Goal: Information Seeking & Learning: Check status

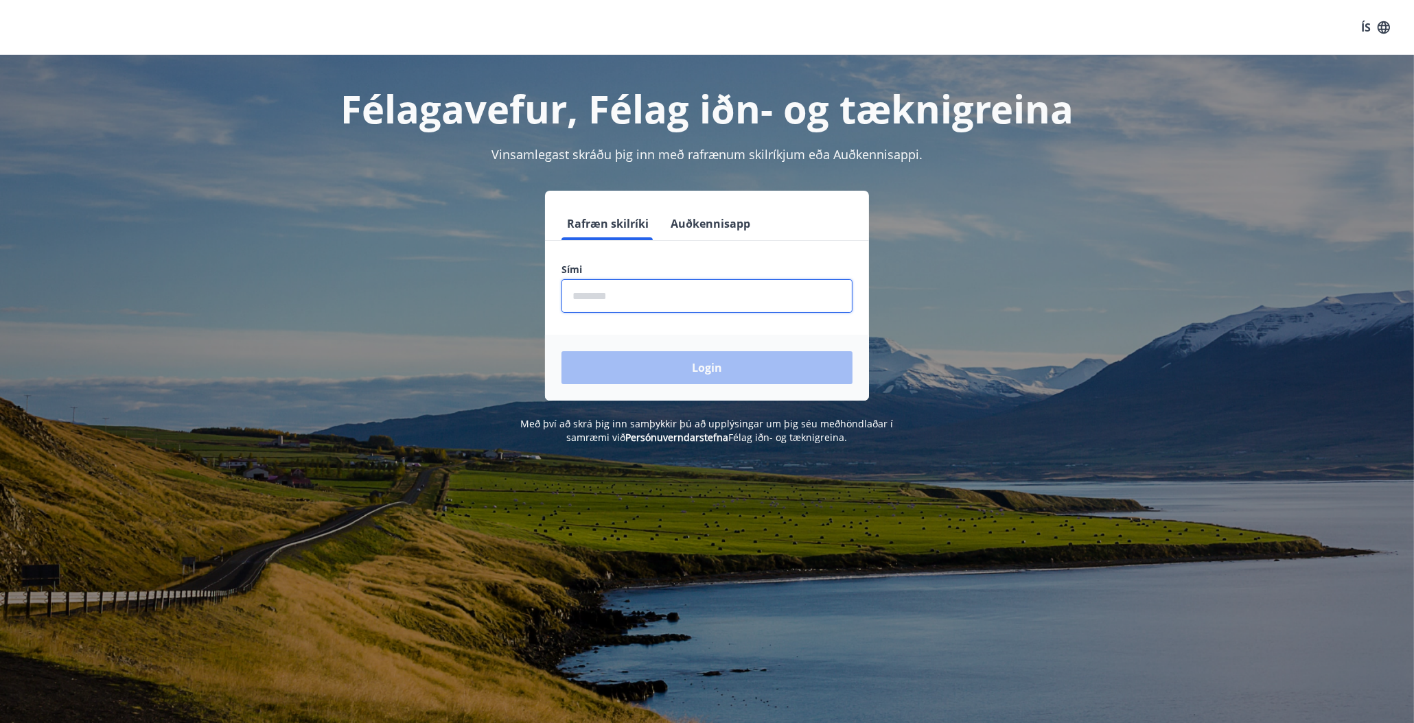
click at [574, 294] on input "phone" at bounding box center [706, 296] width 291 height 34
type input "********"
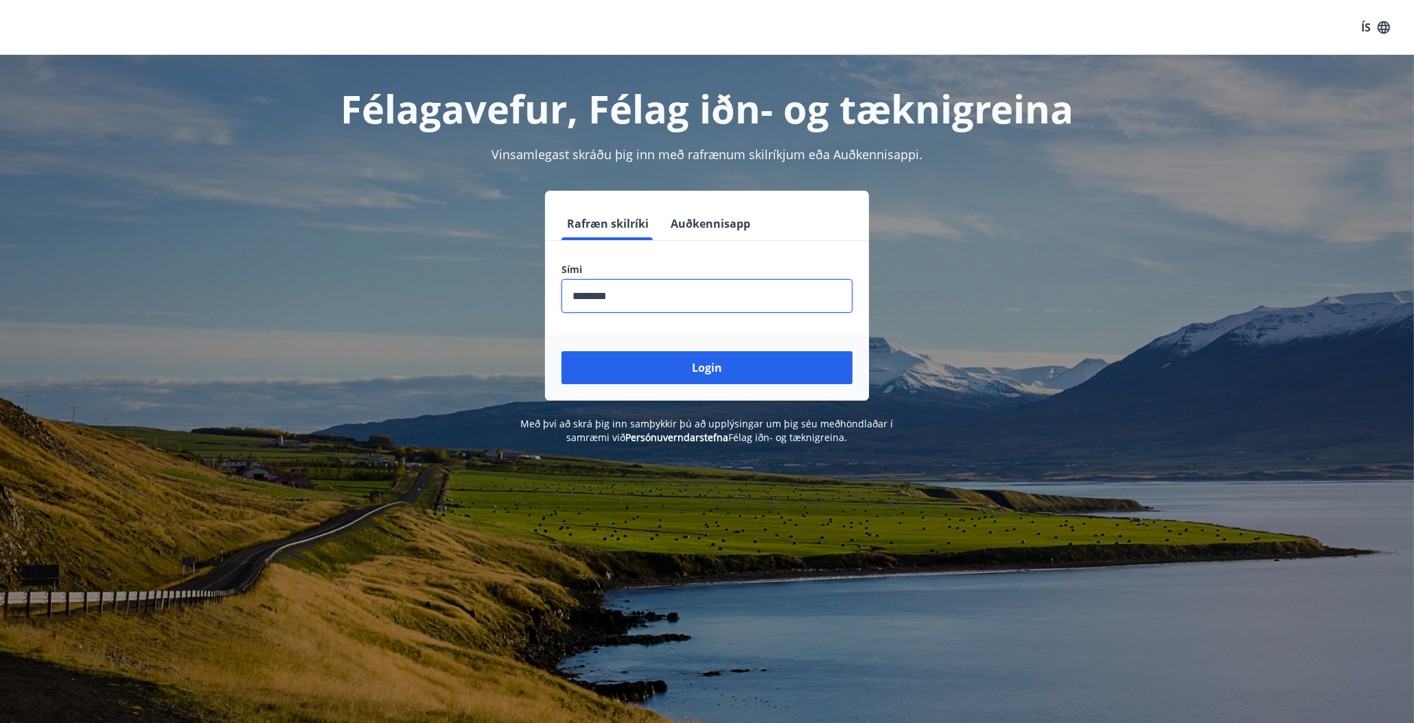
click at [692, 390] on div "Login" at bounding box center [707, 368] width 324 height 66
click at [690, 382] on button "Login" at bounding box center [706, 367] width 291 height 33
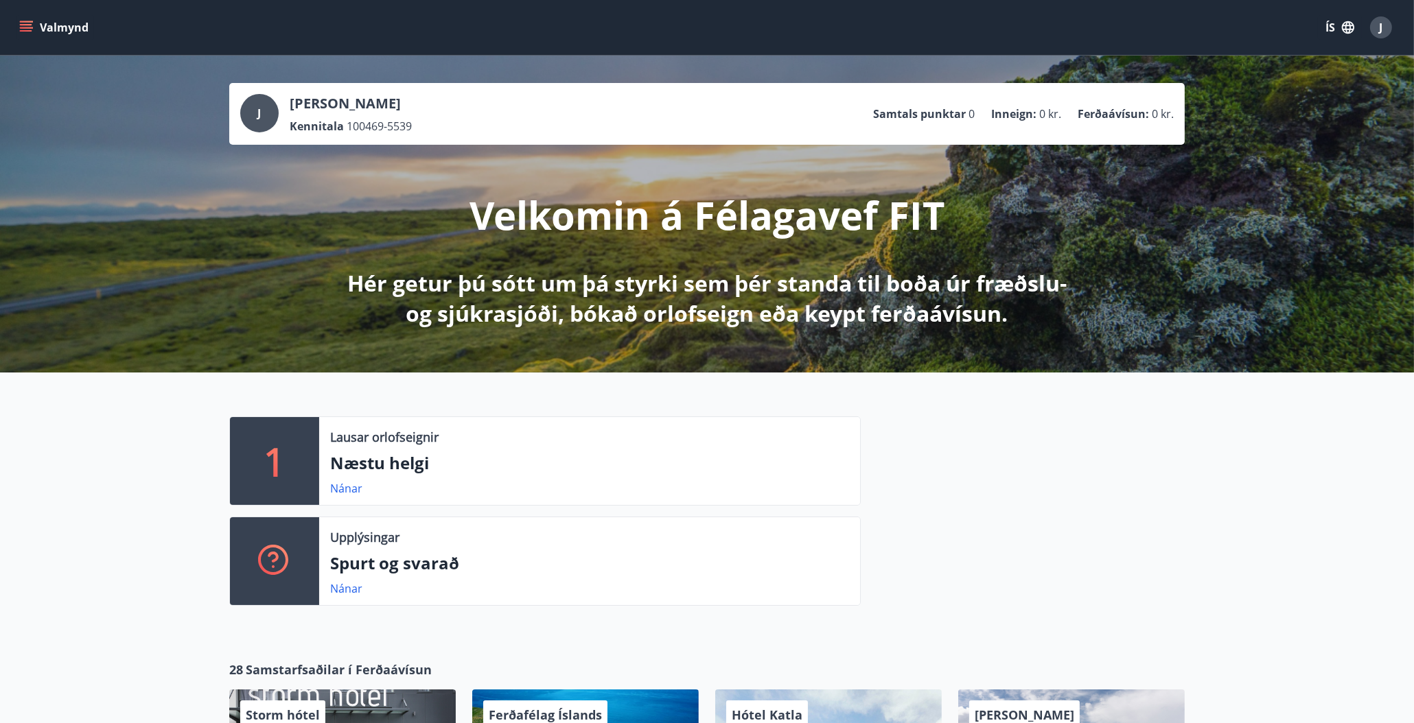
click at [30, 31] on icon "menu" at bounding box center [26, 30] width 12 height 1
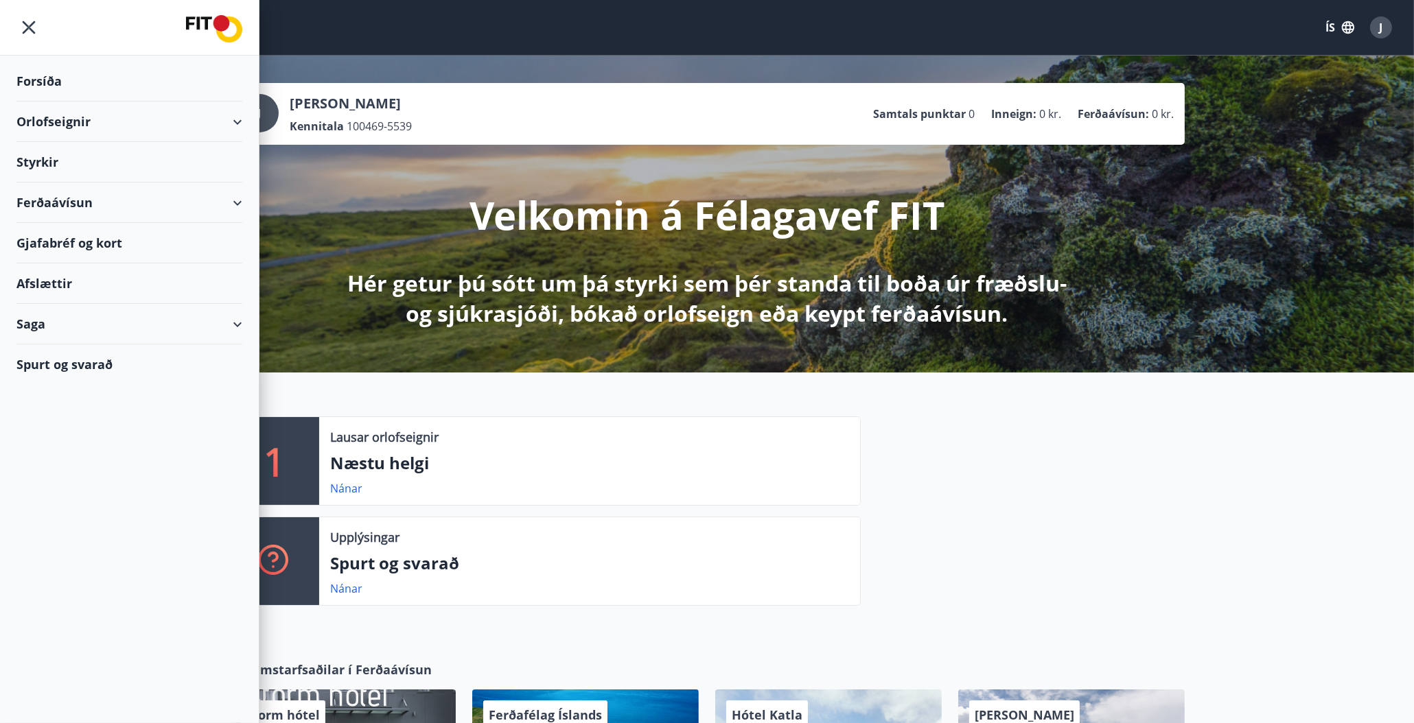
click at [21, 102] on div "Styrkir" at bounding box center [129, 81] width 226 height 40
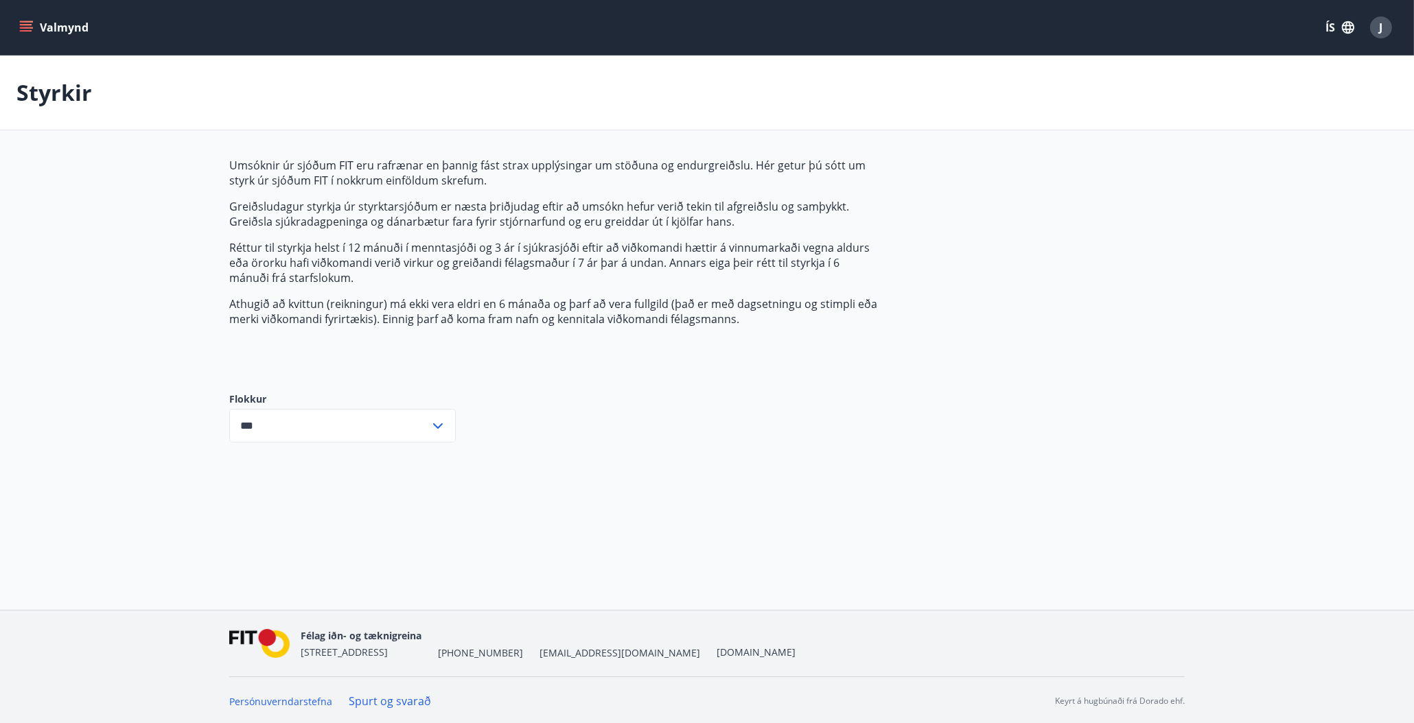
click at [436, 428] on icon at bounding box center [438, 426] width 16 height 16
click at [290, 469] on li "Sjúkrasjóður" at bounding box center [342, 479] width 225 height 25
type input "**********"
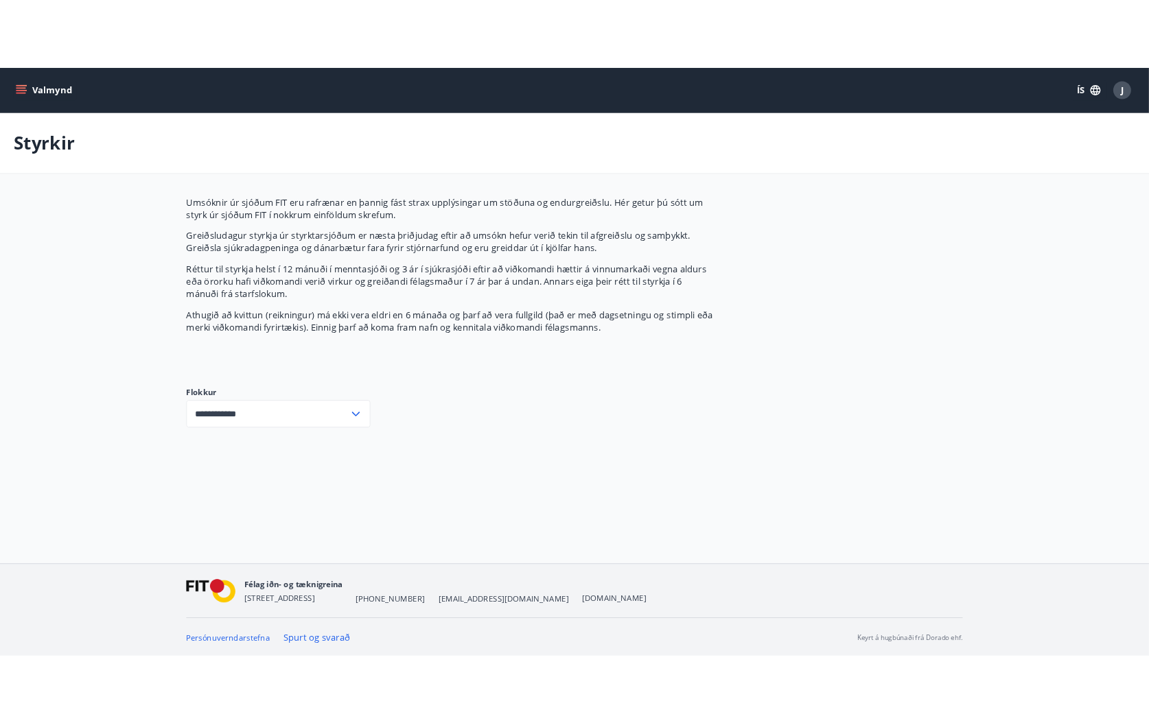
scroll to position [2, 0]
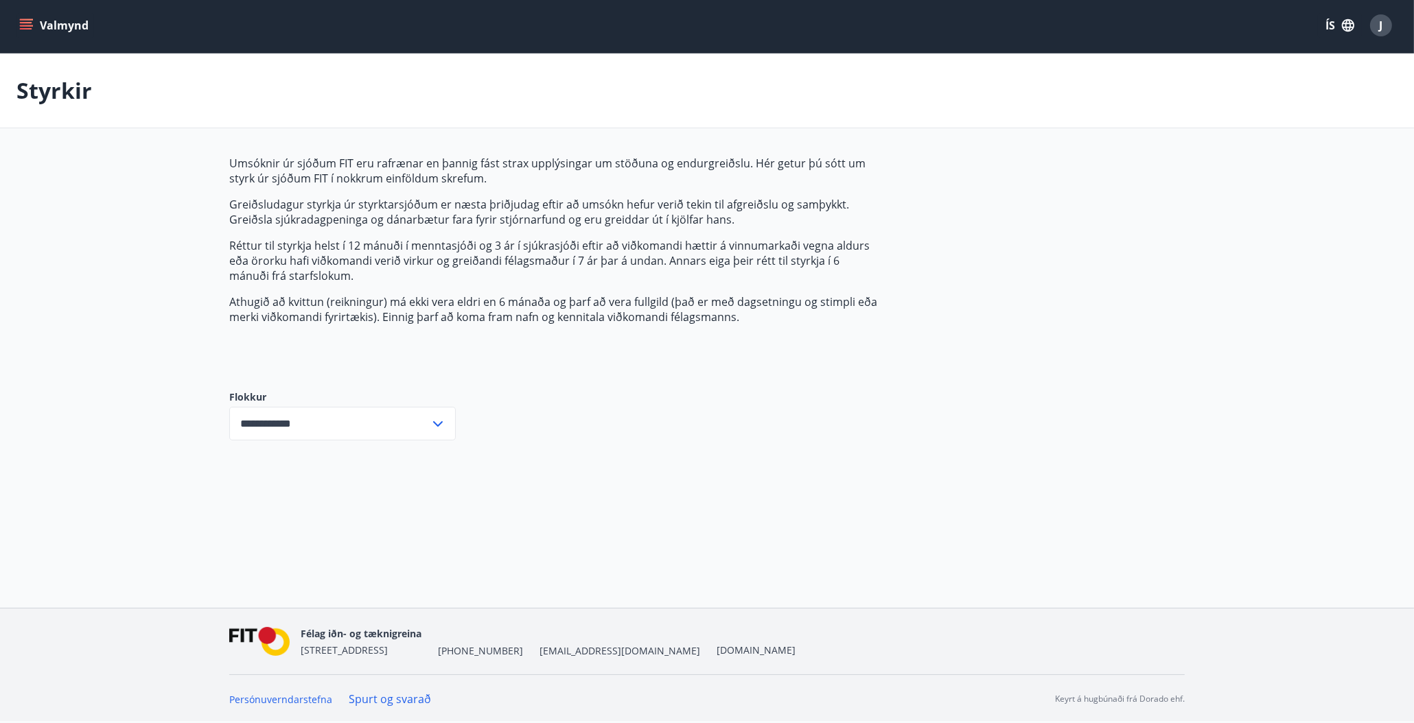
click at [438, 423] on icon at bounding box center [438, 424] width 16 height 16
click at [268, 465] on li "Sjúkrasjóður" at bounding box center [342, 477] width 225 height 25
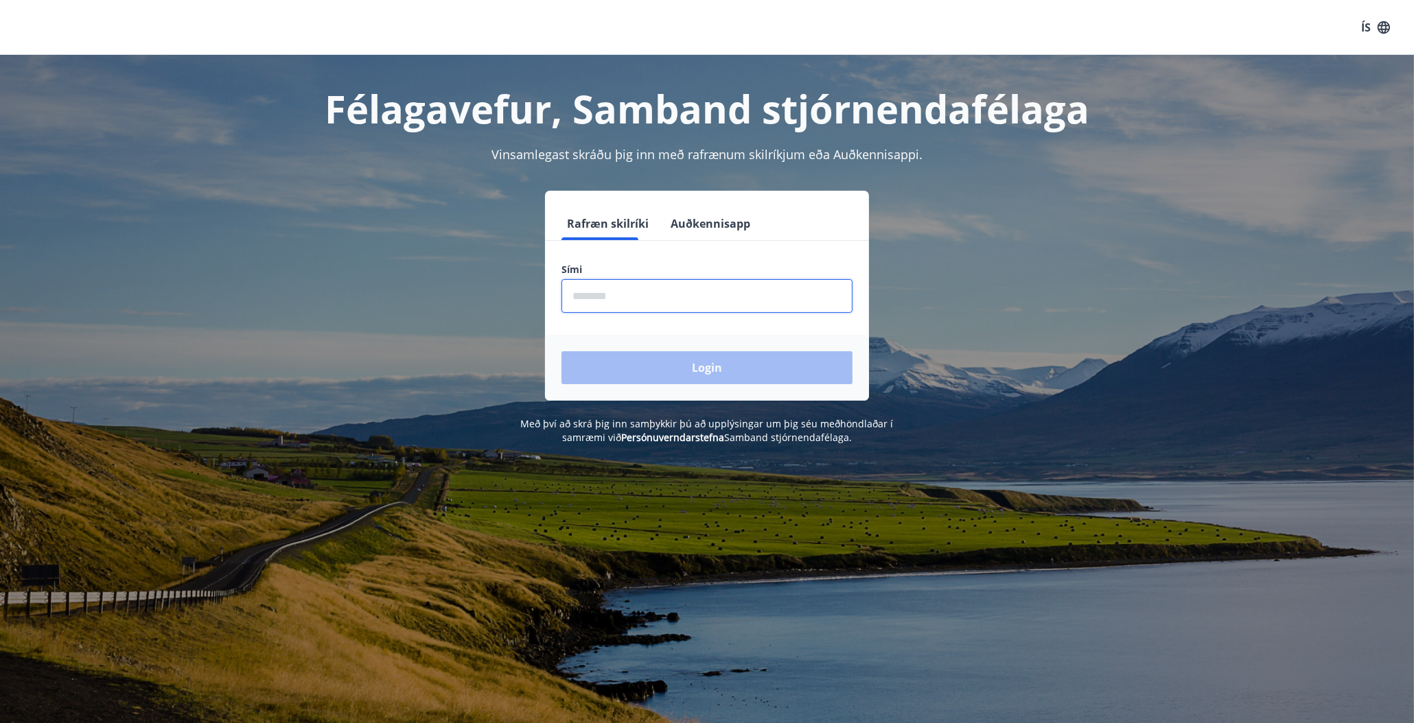
click at [600, 290] on input "phone" at bounding box center [706, 296] width 291 height 34
type input "********"
click at [609, 372] on button "Login" at bounding box center [706, 367] width 291 height 33
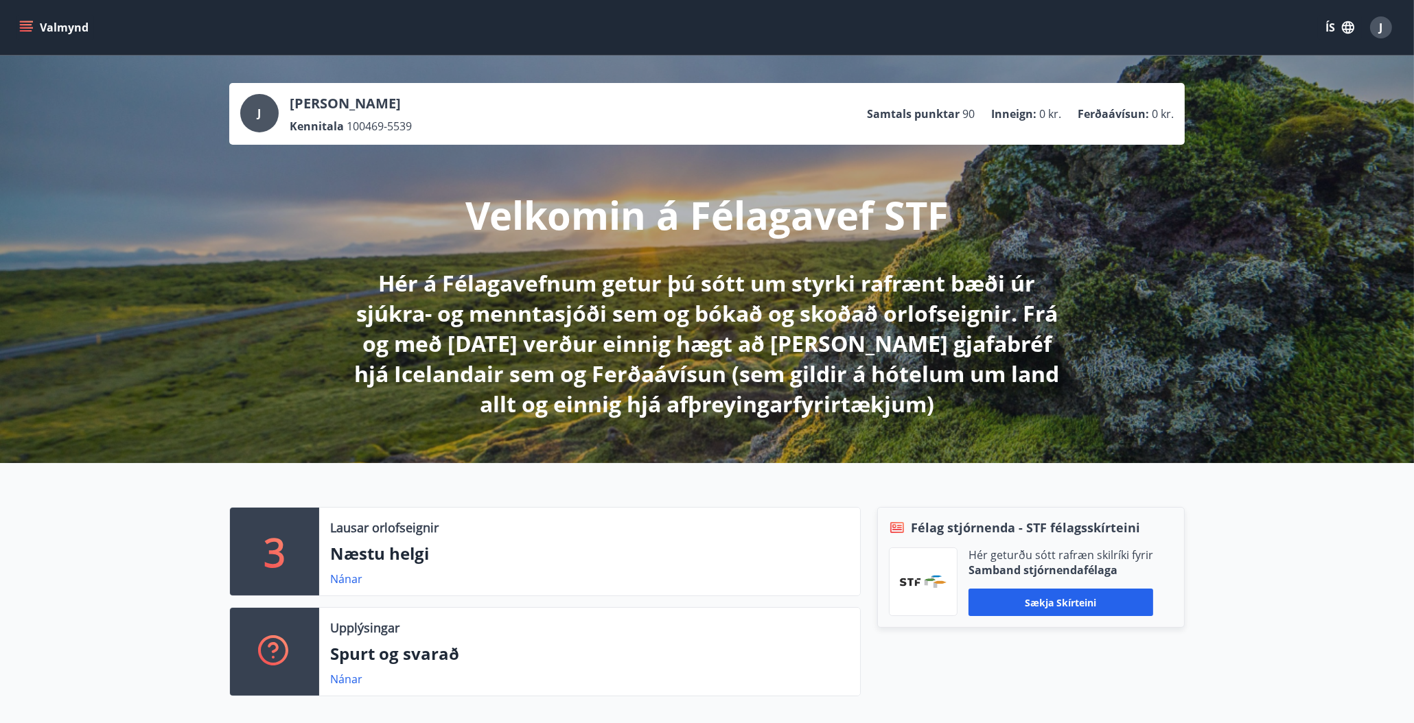
click at [27, 24] on icon "menu" at bounding box center [26, 24] width 12 height 1
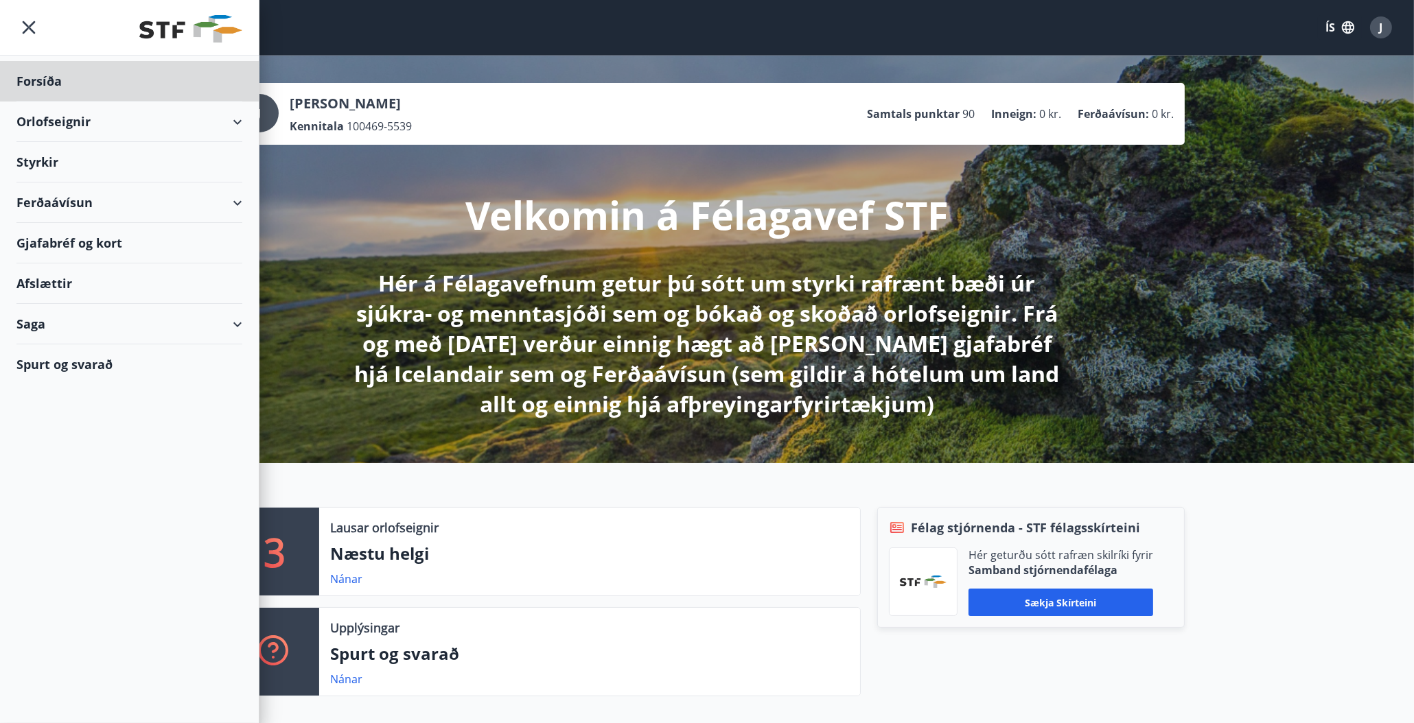
click at [85, 102] on div "Styrkir" at bounding box center [129, 81] width 226 height 40
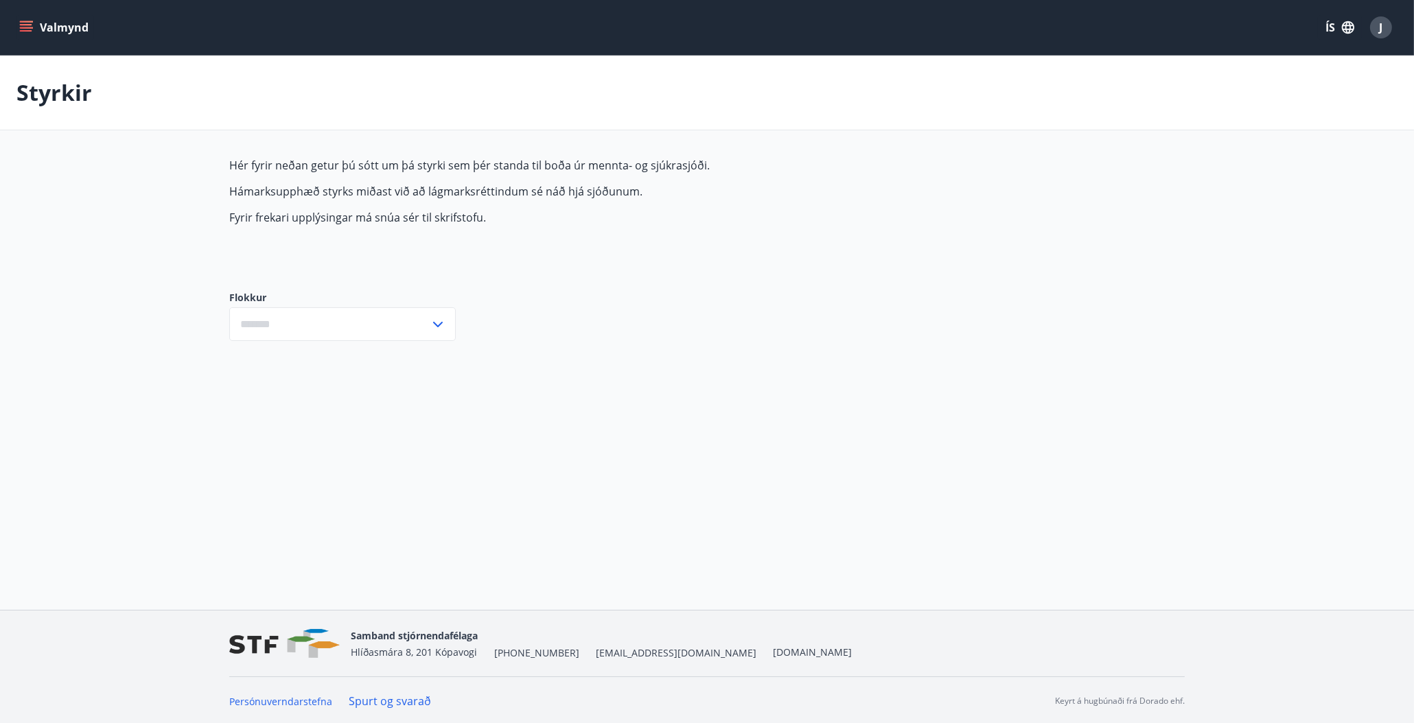
type input "***"
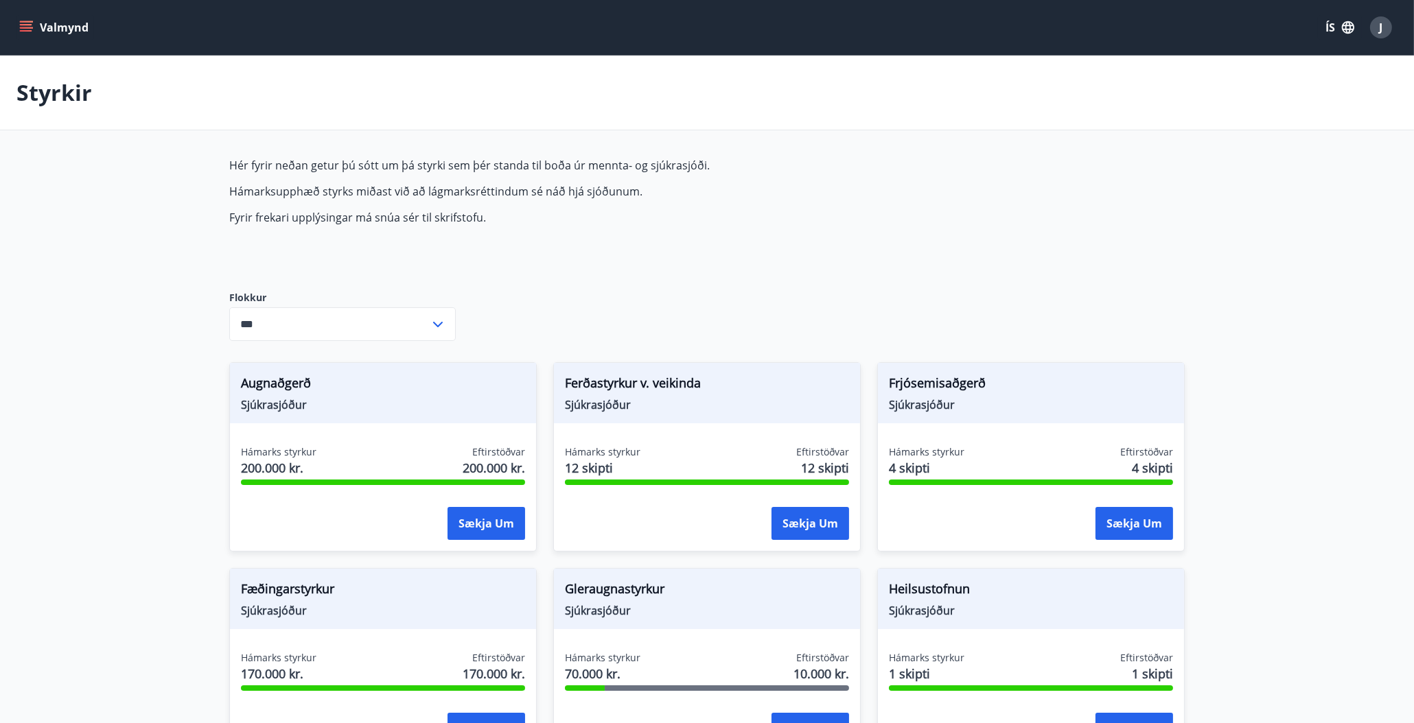
click at [635, 592] on span "Gleraugnastyrkur" at bounding box center [707, 591] width 284 height 23
click at [21, 26] on icon "menu" at bounding box center [26, 28] width 14 height 14
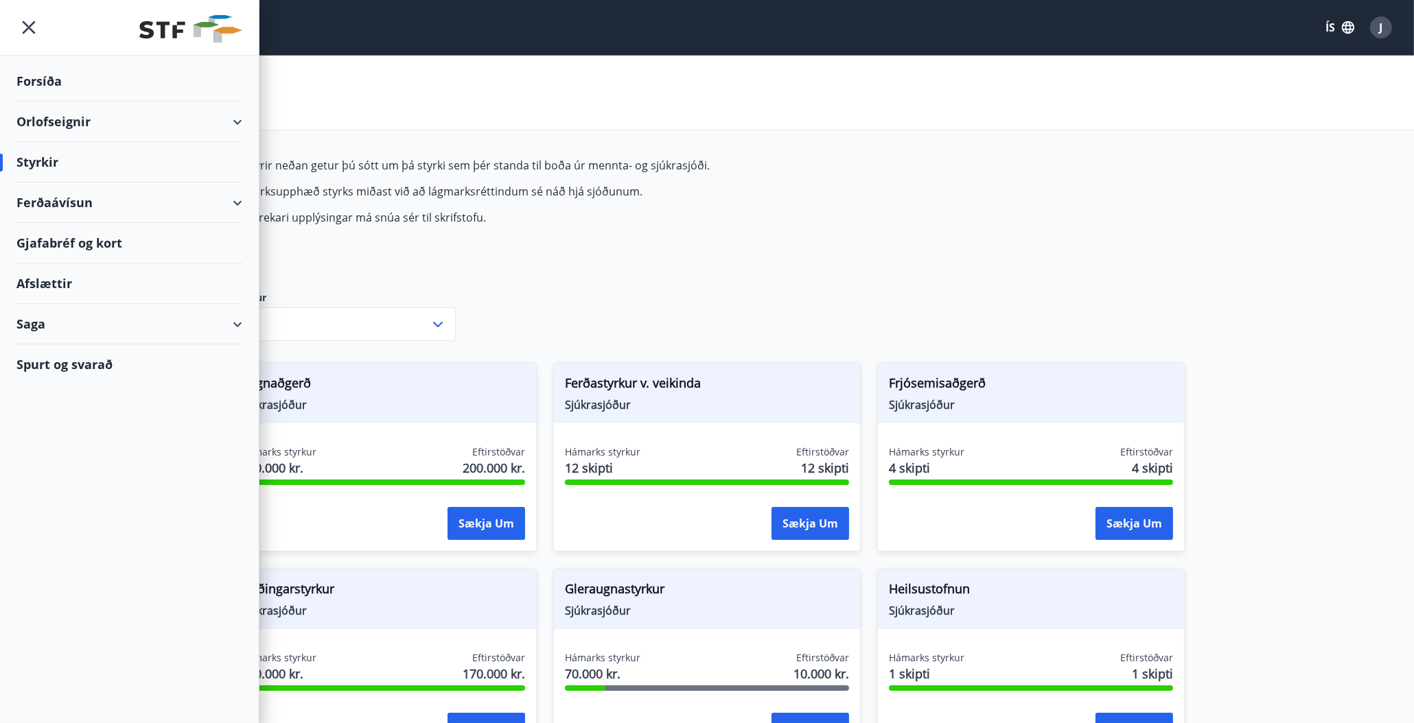
click at [85, 319] on div "Saga" at bounding box center [129, 324] width 226 height 40
click at [69, 390] on div "Bókanir" at bounding box center [129, 387] width 204 height 29
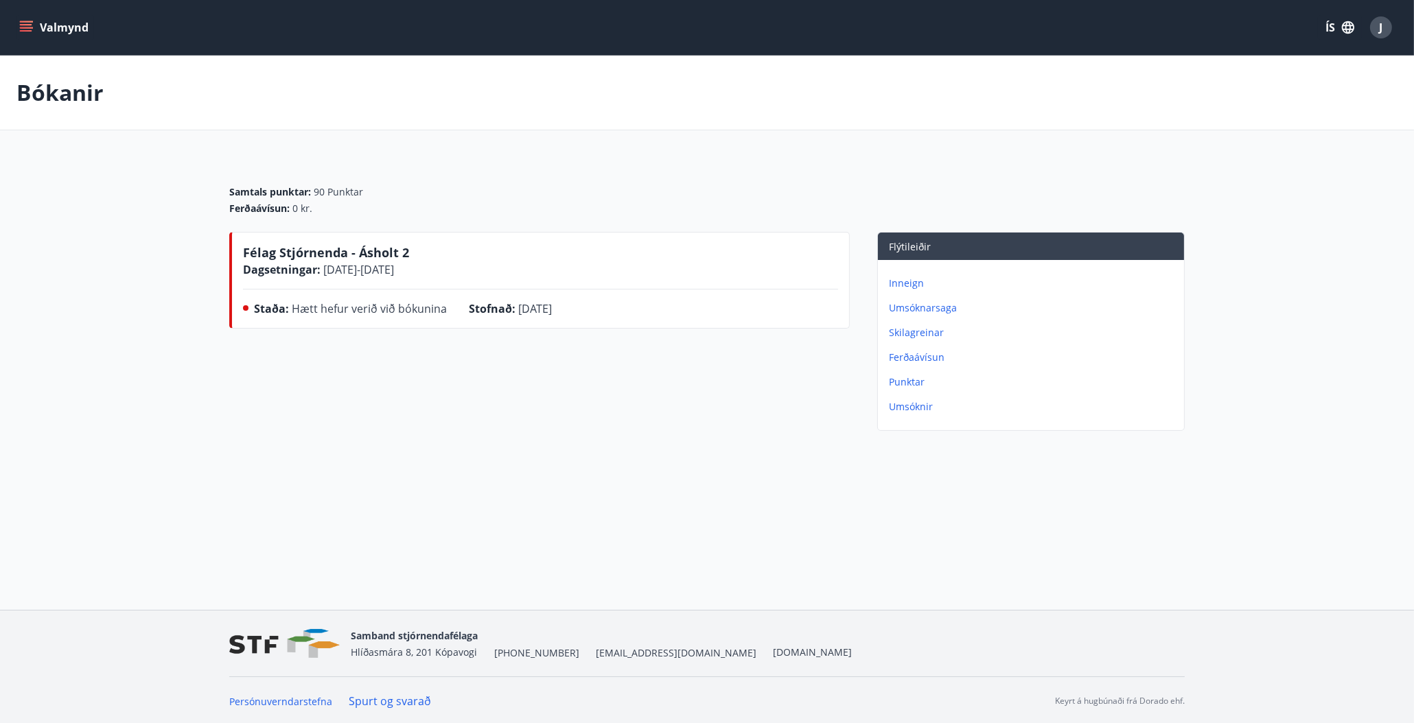
click at [904, 309] on p "Umsóknarsaga" at bounding box center [1034, 308] width 290 height 14
